Goal: Transaction & Acquisition: Purchase product/service

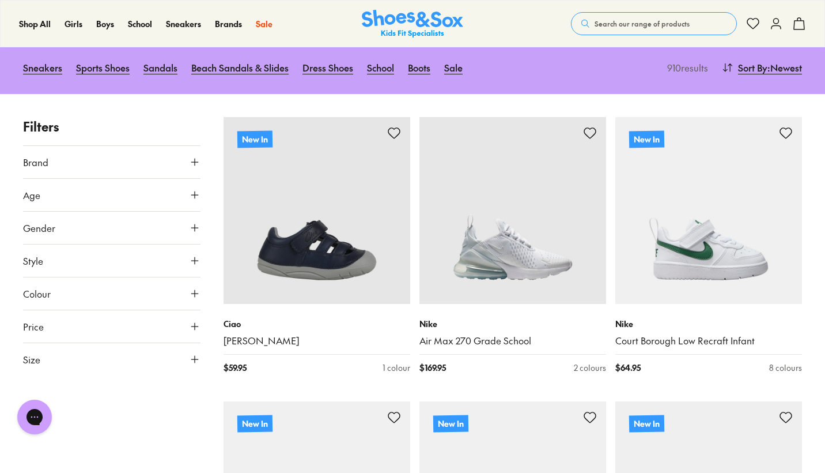
click at [195, 265] on button "Style" at bounding box center [112, 260] width 178 height 32
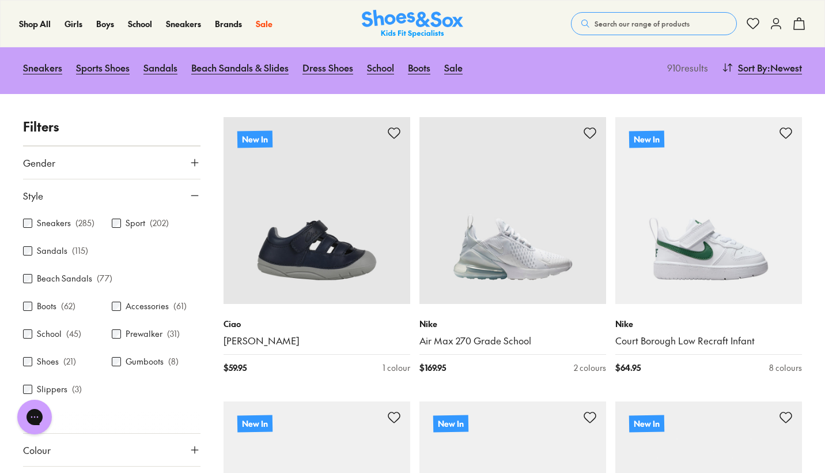
scroll to position [66, 0]
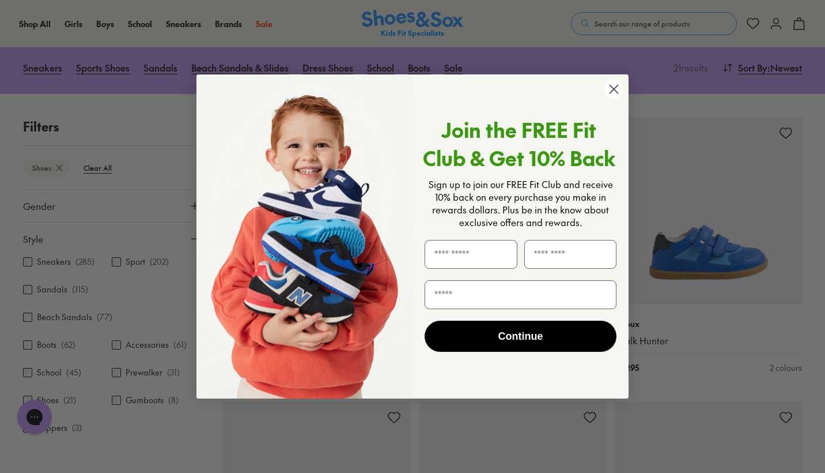
scroll to position [5, 0]
click at [214, 441] on div "Close dialog Join the FREE Fit Club & Get 10% Back Sign up to join our FREE Fit…" at bounding box center [412, 236] width 825 height 473
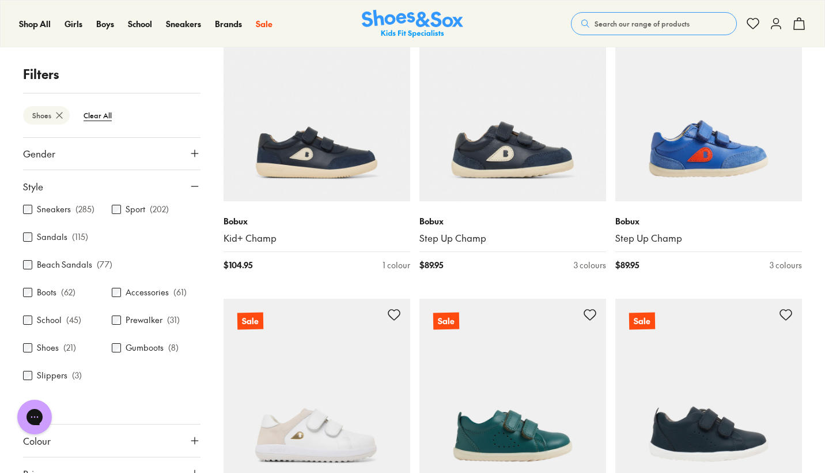
scroll to position [1655, 0]
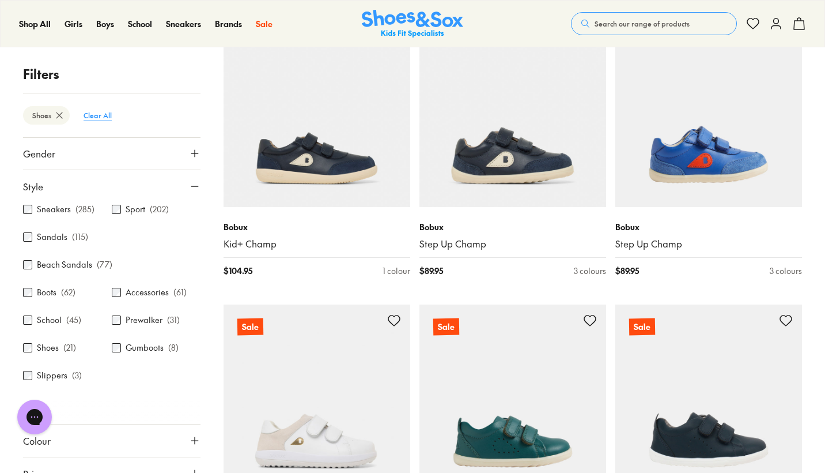
click at [88, 117] on btn "Clear All" at bounding box center [97, 115] width 47 height 21
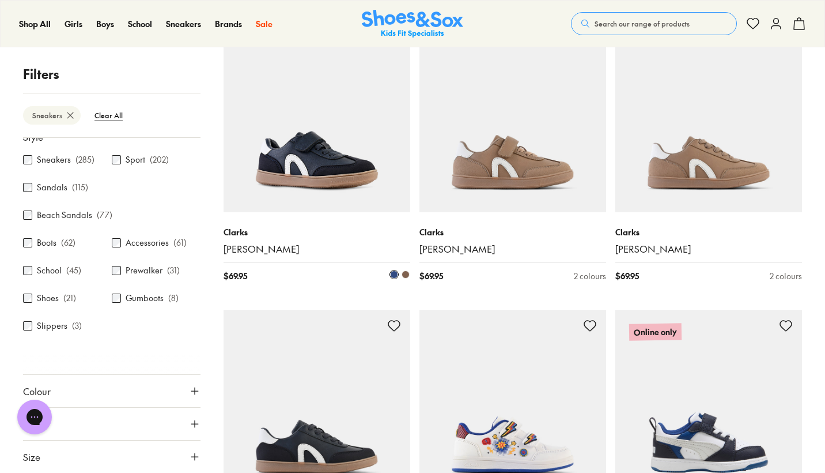
scroll to position [1653, 0]
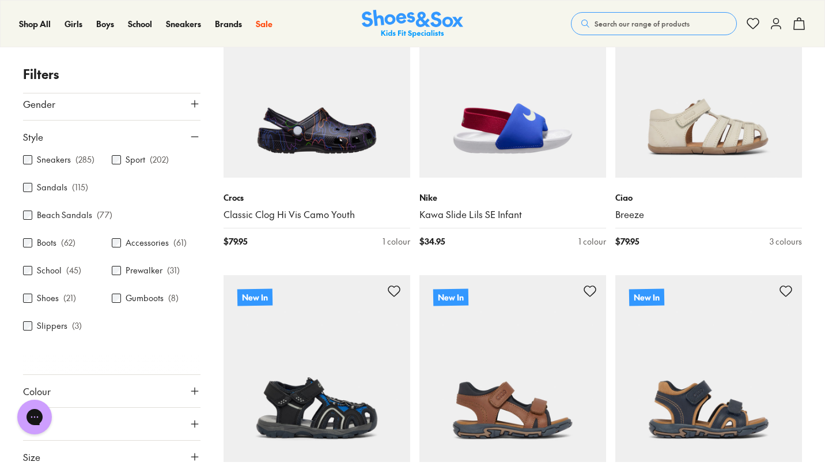
scroll to position [554, 0]
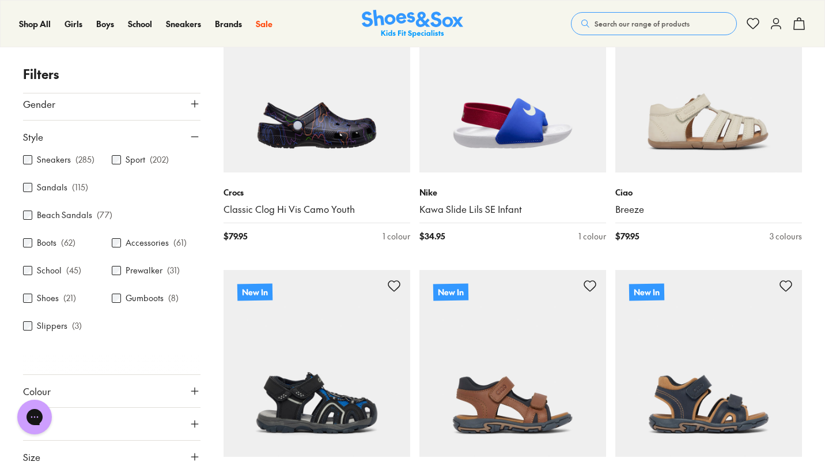
click at [189, 425] on icon at bounding box center [195, 424] width 12 height 12
click at [139, 409] on button "Price" at bounding box center [112, 423] width 178 height 32
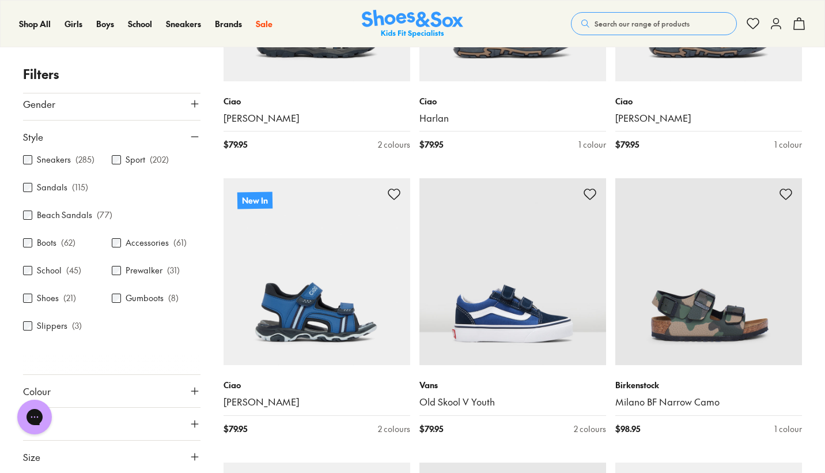
scroll to position [946, 0]
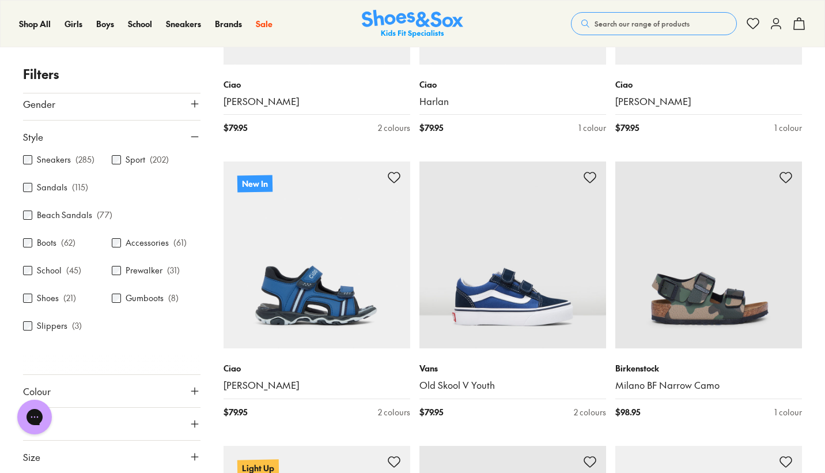
click at [142, 344] on div "Sneakers ( 285 ) Sport ( 202 ) Sandals ( 115 ) Beach Sandals ( 77 ) Boots ( 62 …" at bounding box center [112, 249] width 178 height 203
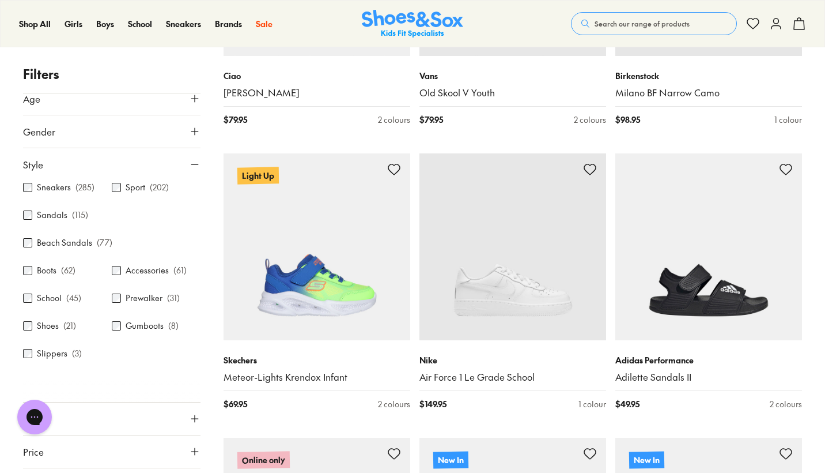
scroll to position [43, 0]
click at [141, 372] on div "Sneakers ( 285 ) Sport ( 202 ) Sandals ( 115 ) Beach Sandals ( 77 ) Boots ( 62 …" at bounding box center [112, 277] width 178 height 203
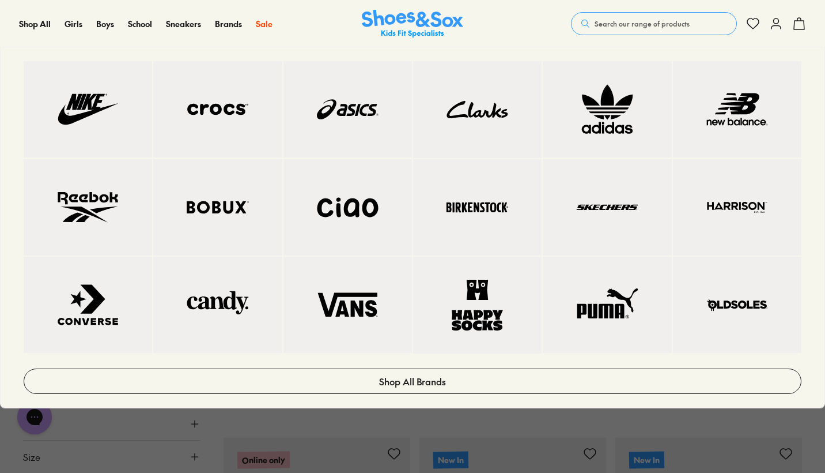
scroll to position [0, 0]
click at [453, 135] on img at bounding box center [477, 109] width 82 height 51
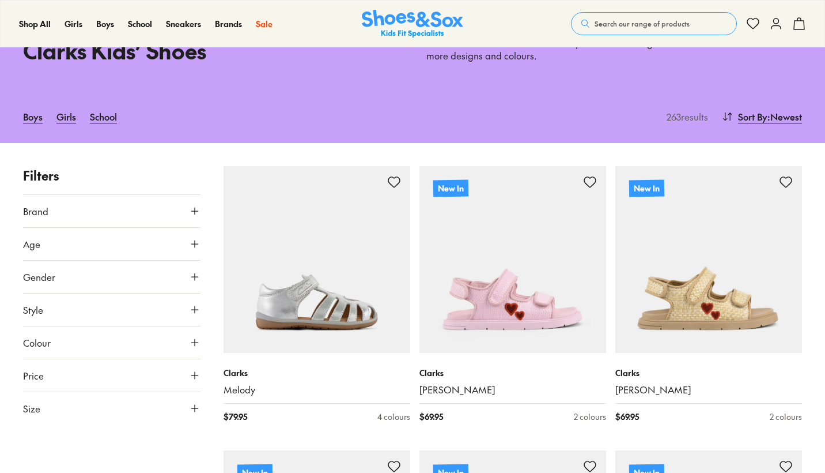
scroll to position [86, 0]
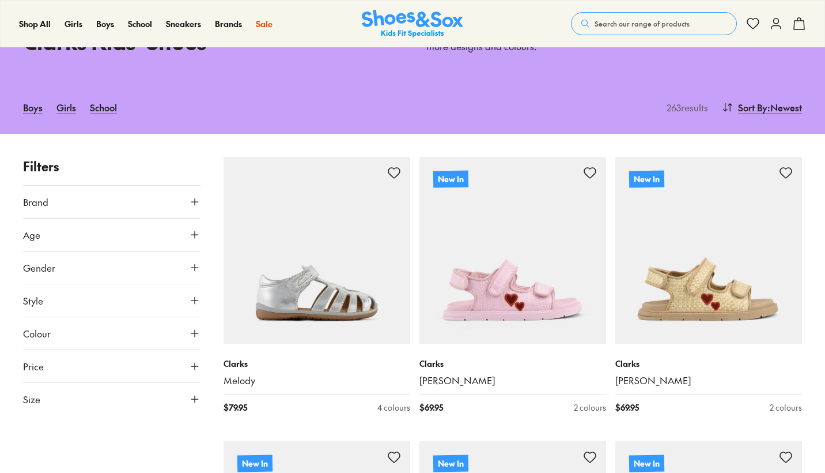
click at [180, 271] on button "Gender" at bounding box center [112, 267] width 178 height 32
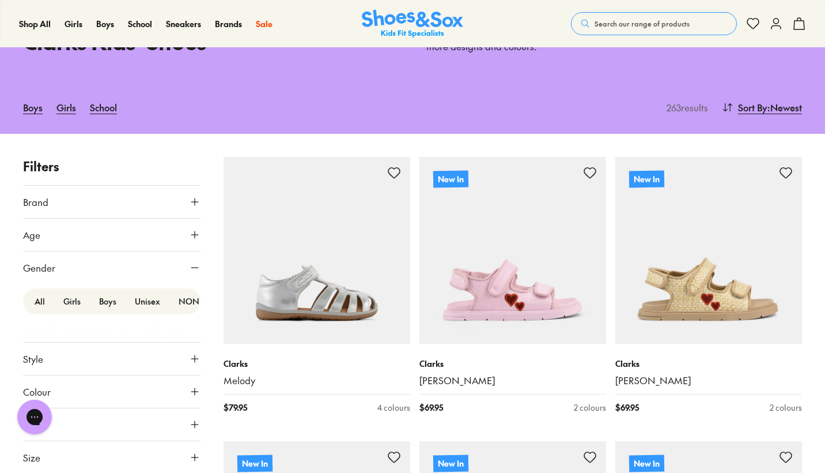
scroll to position [0, 0]
click at [102, 305] on label "Boys" at bounding box center [108, 300] width 36 height 21
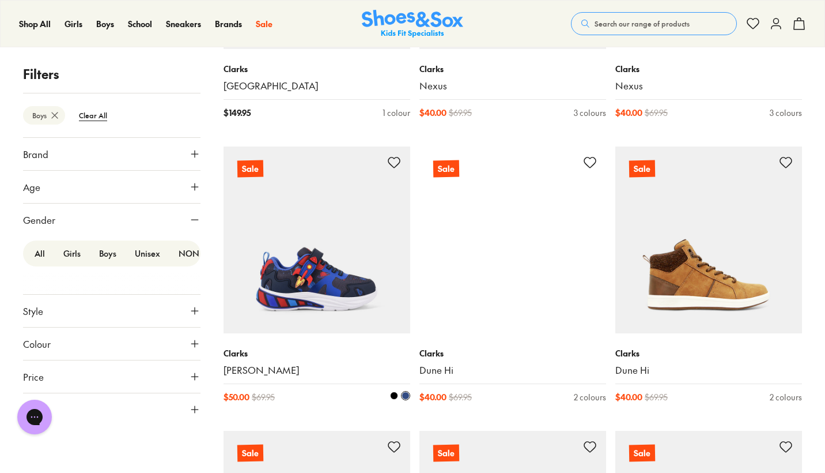
scroll to position [2376, 0]
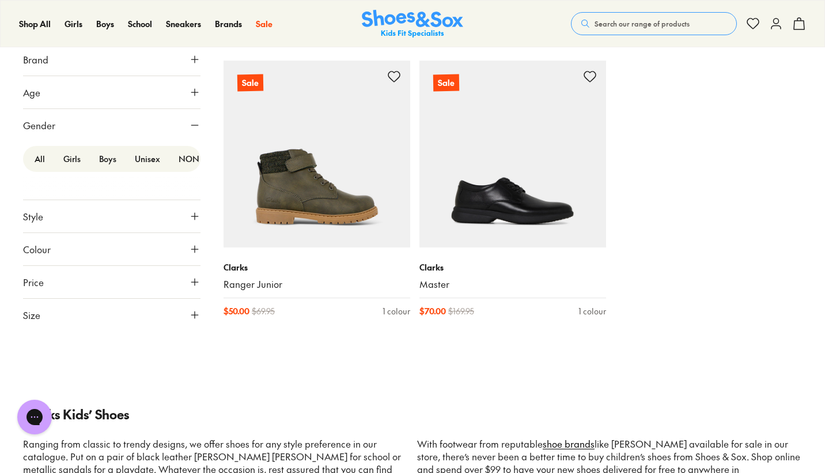
scroll to position [5581, 0]
